Goal: Find specific page/section: Find specific page/section

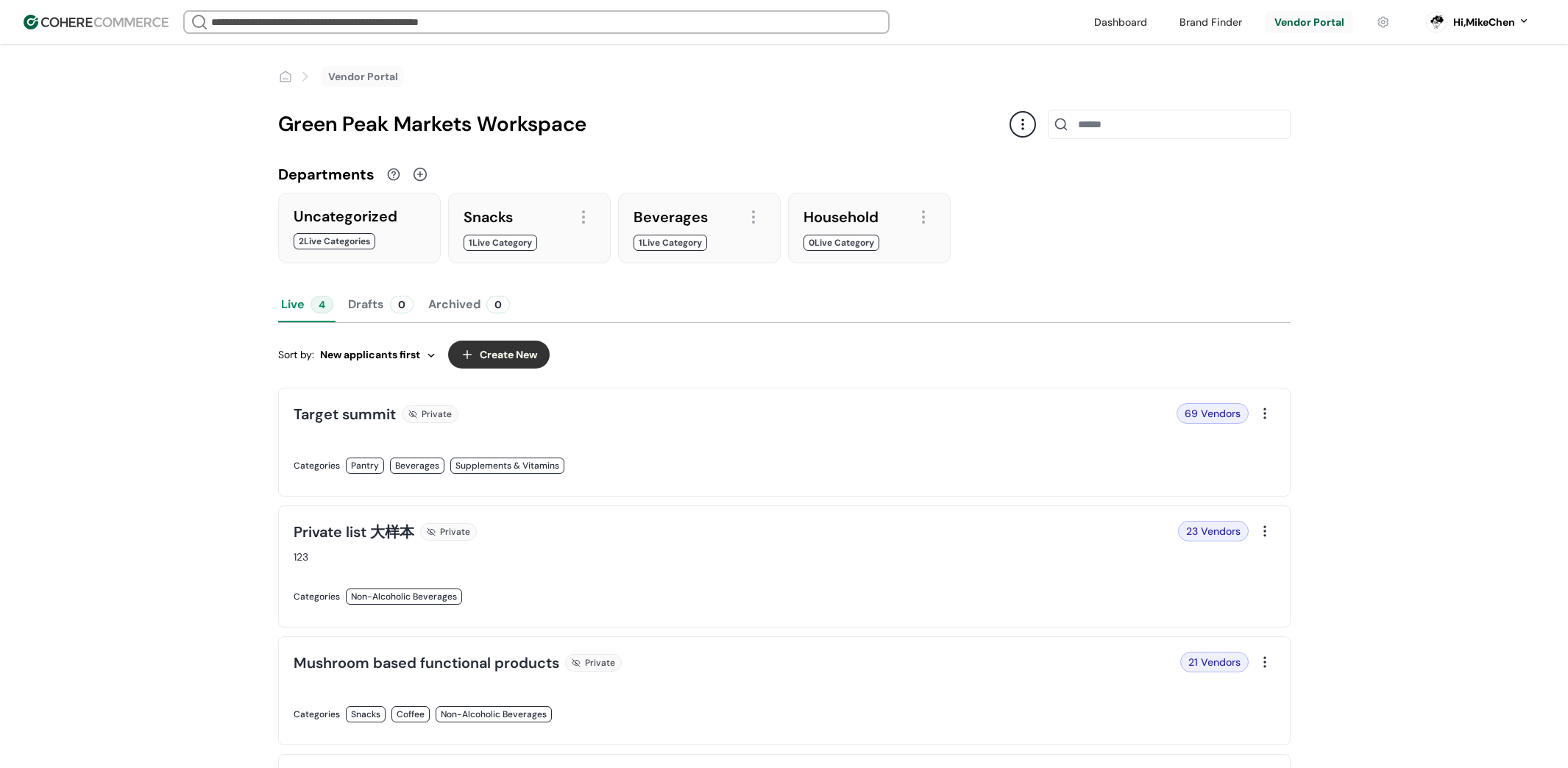
scroll to position [609, 0]
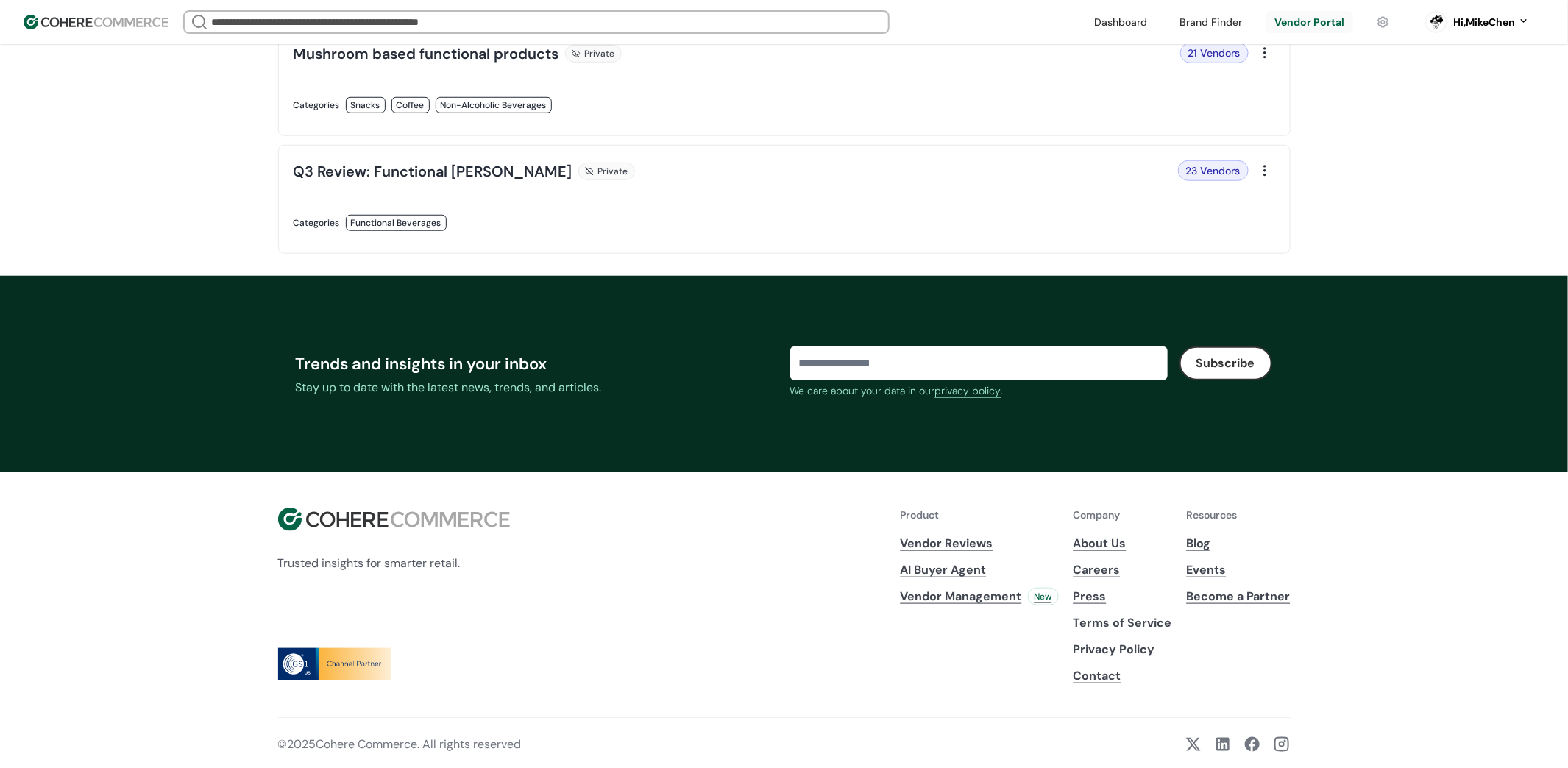
click at [776, 238] on link at bounding box center [535, 238] width 482 height 0
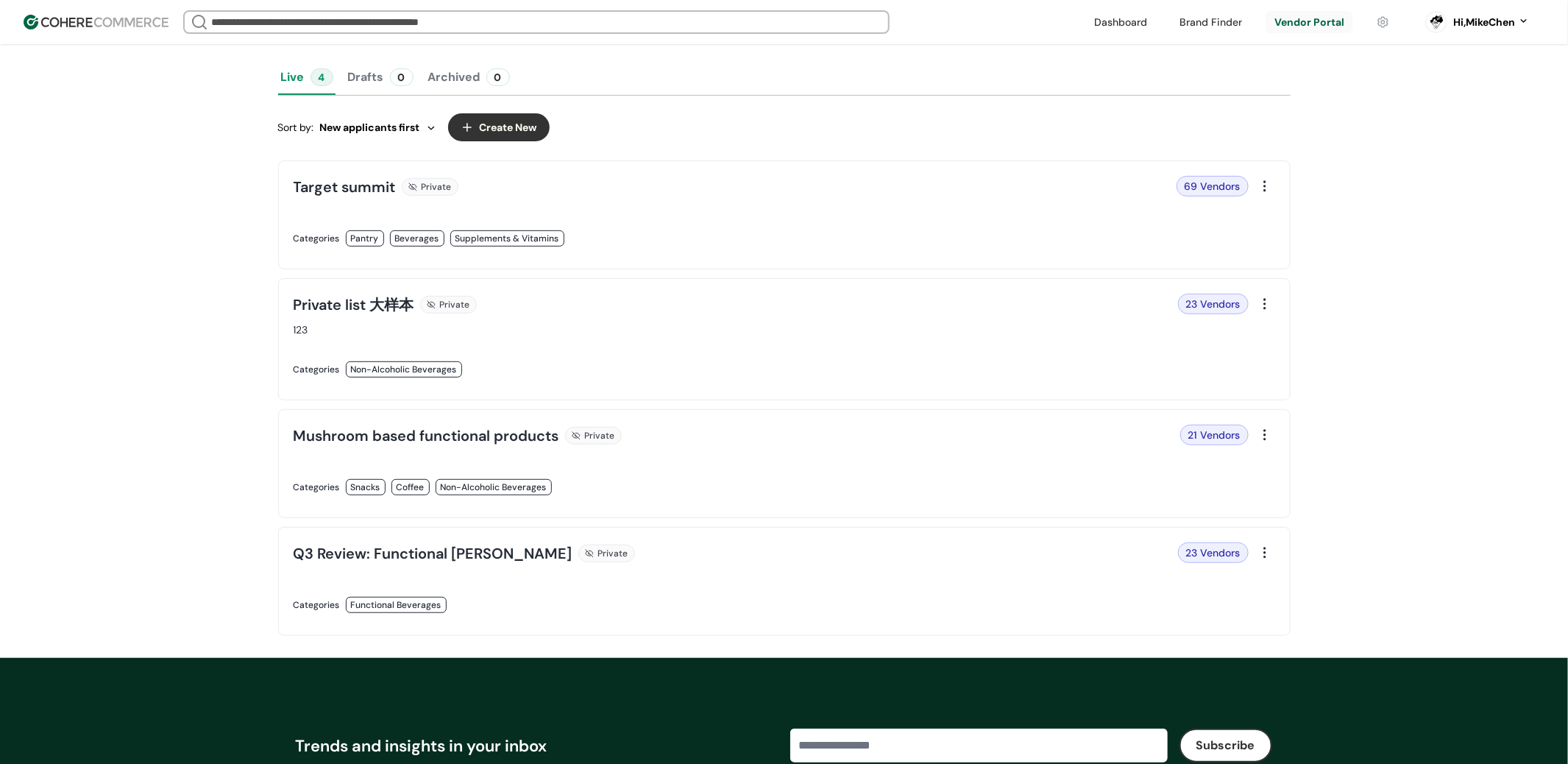
scroll to position [135, 0]
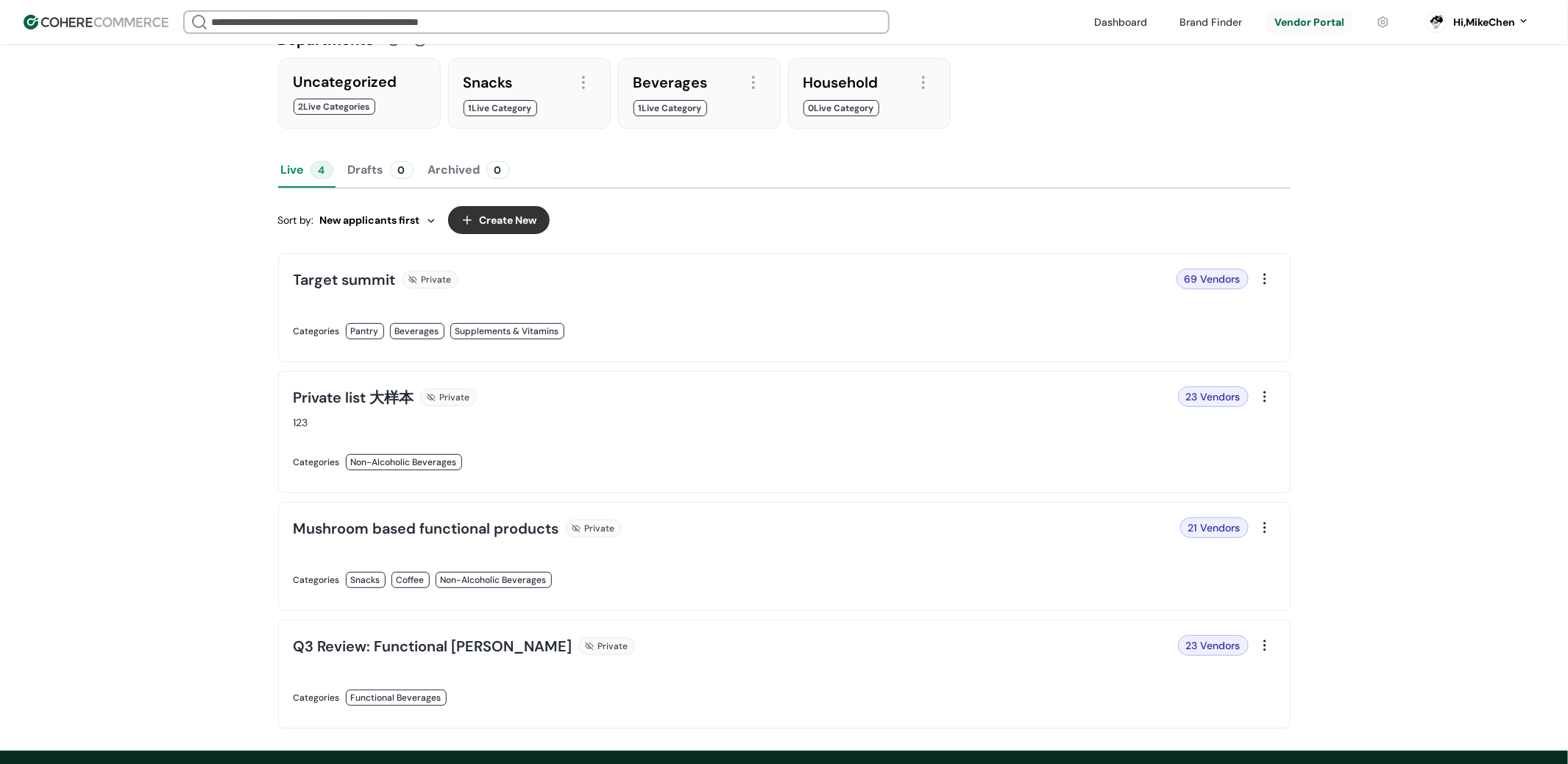
click at [432, 347] on link at bounding box center [535, 347] width 482 height 0
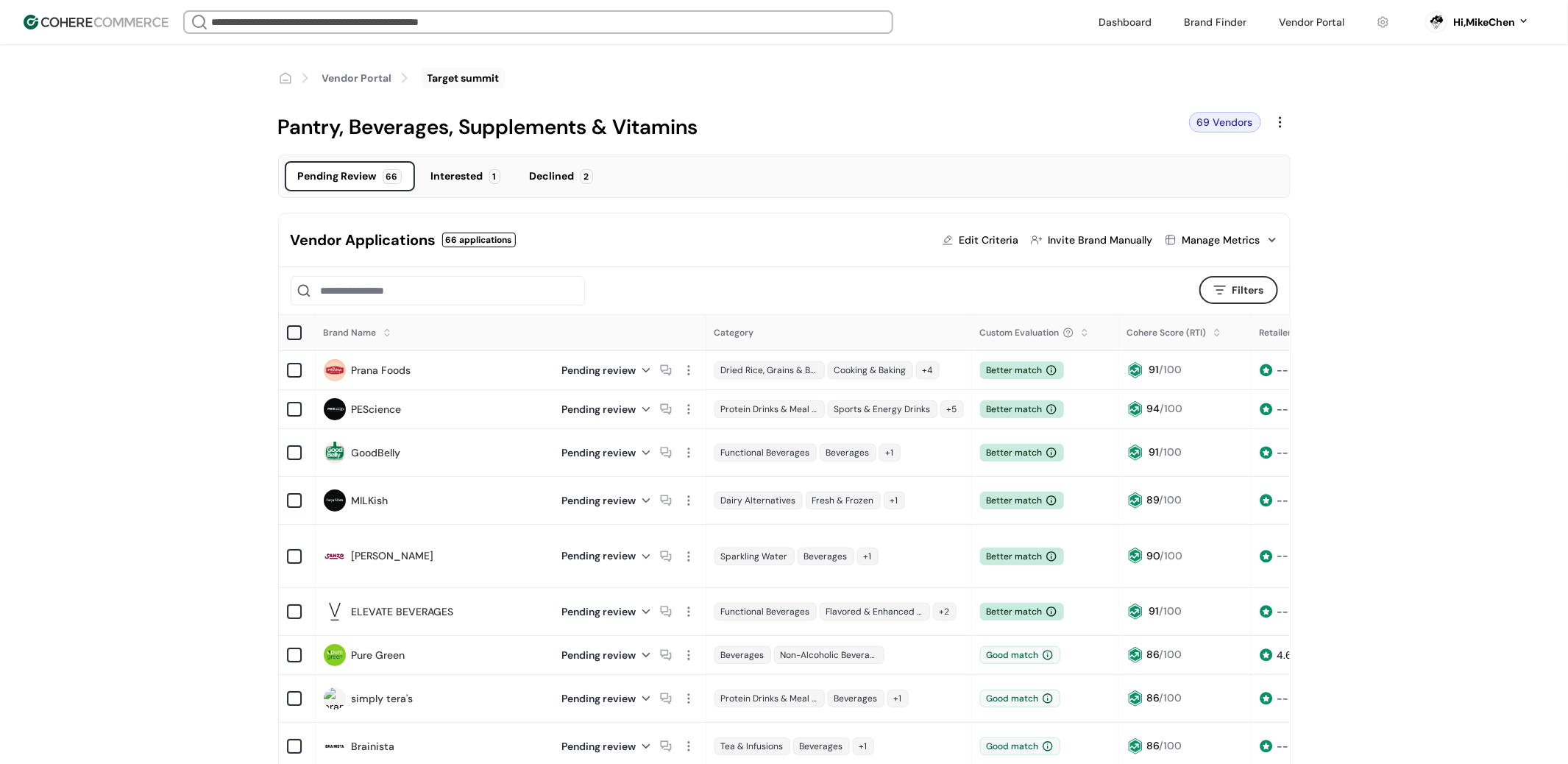
click at [360, 79] on link "Vendor Portal" at bounding box center [357, 78] width 70 height 15
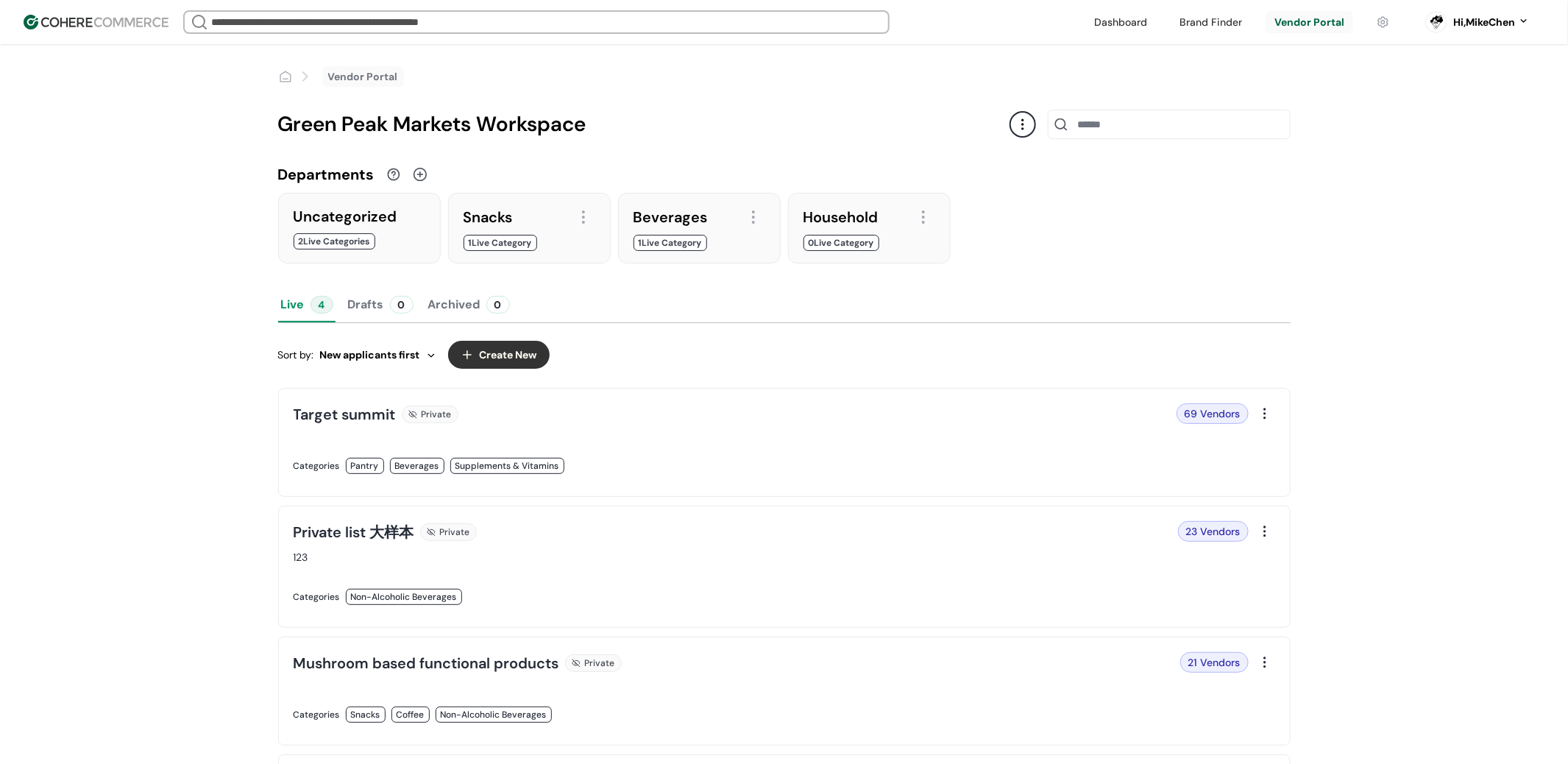
click at [365, 482] on link at bounding box center [535, 482] width 482 height 0
